Goal: Task Accomplishment & Management: Use online tool/utility

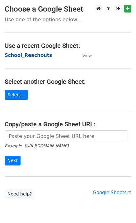
click at [17, 55] on strong "School_Reachouts" at bounding box center [28, 55] width 47 height 6
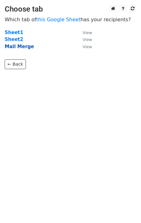
click at [12, 49] on strong "Mail Merge" at bounding box center [19, 47] width 29 height 6
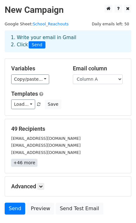
click at [30, 160] on link "+46 more" at bounding box center [24, 163] width 26 height 8
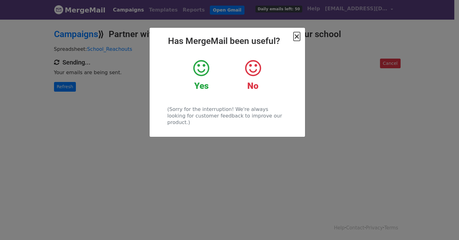
click at [298, 37] on span "×" at bounding box center [297, 36] width 6 height 9
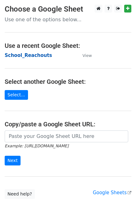
click at [46, 56] on strong "School_Reachouts" at bounding box center [28, 55] width 47 height 6
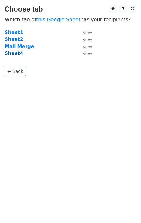
click at [19, 54] on strong "Sheet4" at bounding box center [14, 54] width 18 height 6
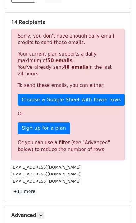
scroll to position [101, 0]
